Goal: Check status: Check status

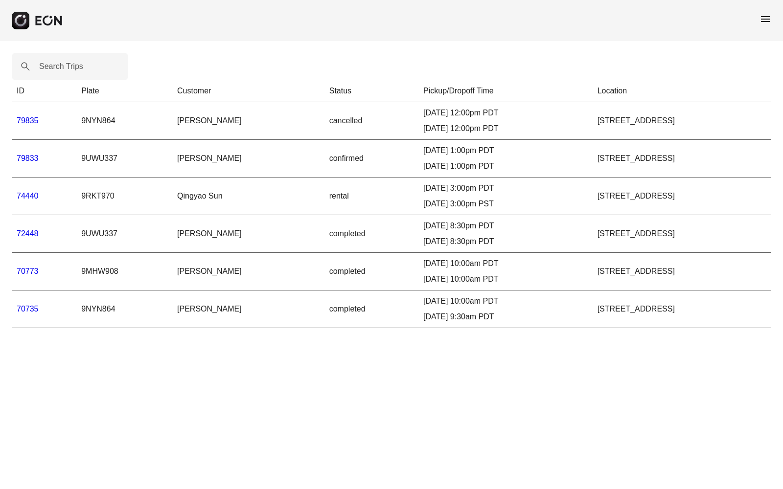
click at [31, 157] on link "79833" at bounding box center [28, 158] width 22 height 8
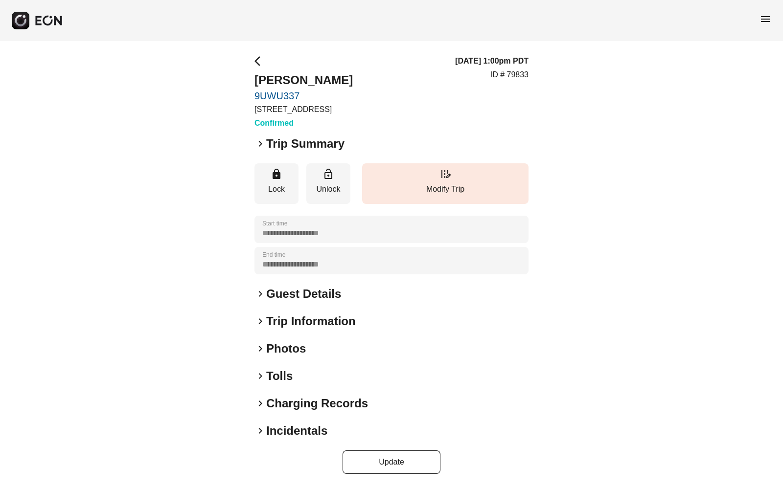
click at [260, 143] on span "keyboard_arrow_right" at bounding box center [261, 144] width 12 height 12
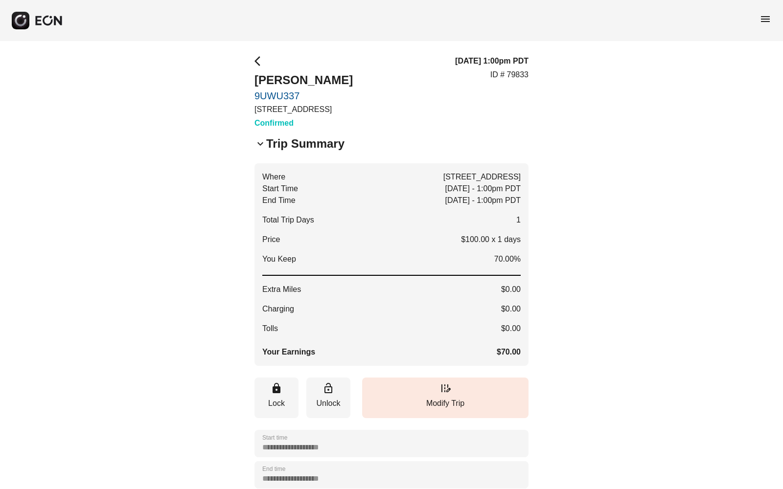
click at [261, 144] on span "keyboard_arrow_down" at bounding box center [261, 144] width 12 height 12
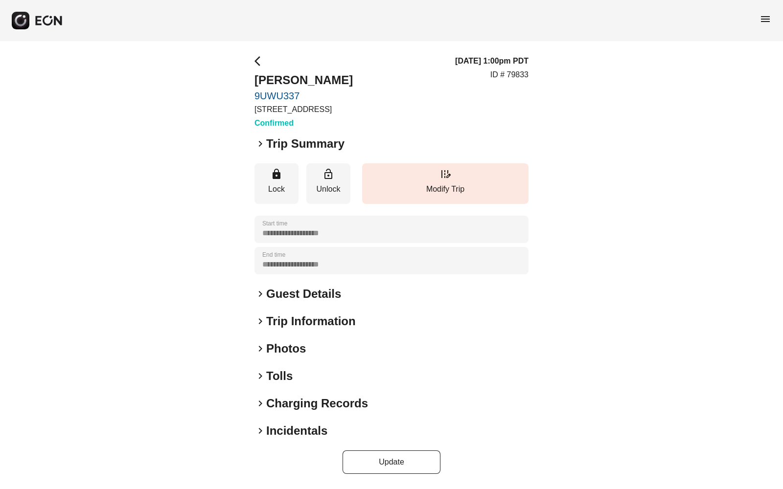
click at [261, 145] on span "keyboard_arrow_right" at bounding box center [261, 144] width 12 height 12
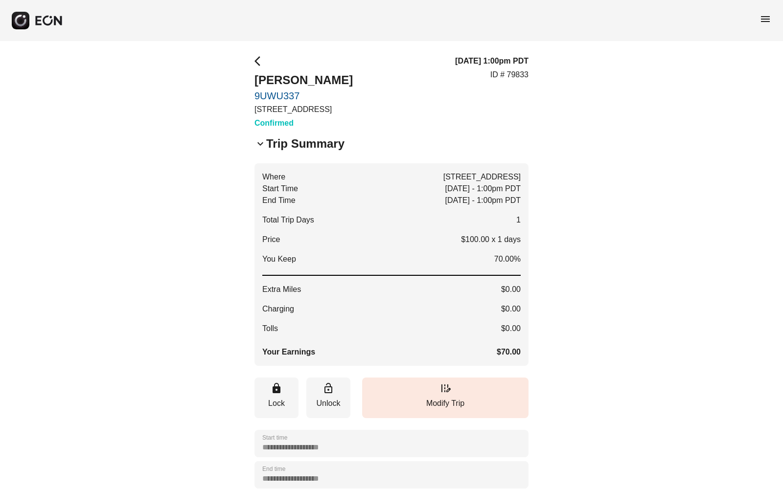
click at [261, 145] on span "keyboard_arrow_down" at bounding box center [261, 144] width 12 height 12
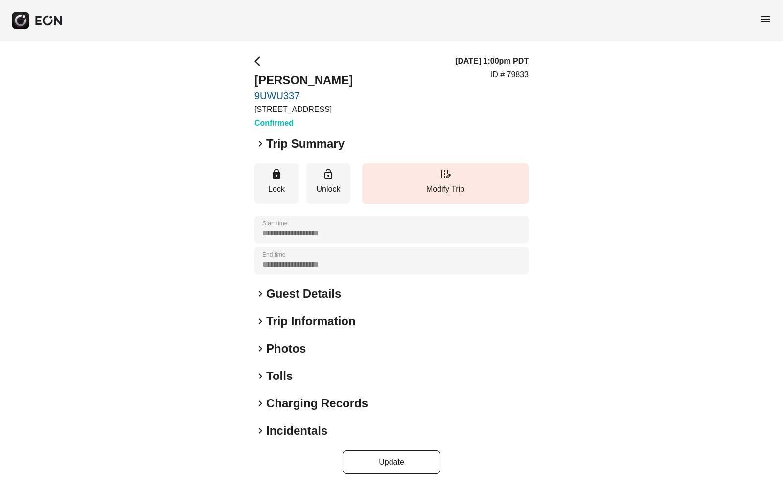
click at [257, 63] on span "arrow_back_ios" at bounding box center [261, 61] width 12 height 12
